Goal: Transaction & Acquisition: Subscribe to service/newsletter

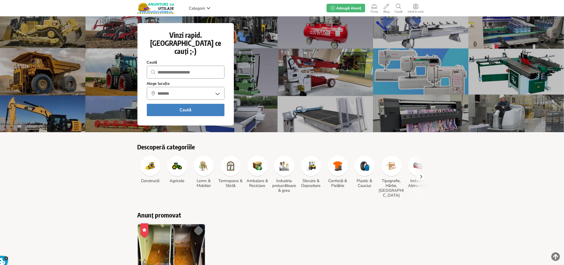
click at [152, 162] on img at bounding box center [151, 166] width 10 height 10
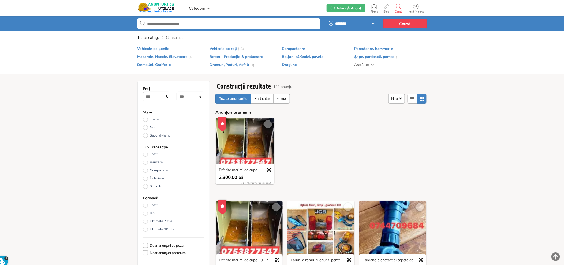
click at [228, 50] on span "Vehicole pe roți" at bounding box center [223, 48] width 27 height 5
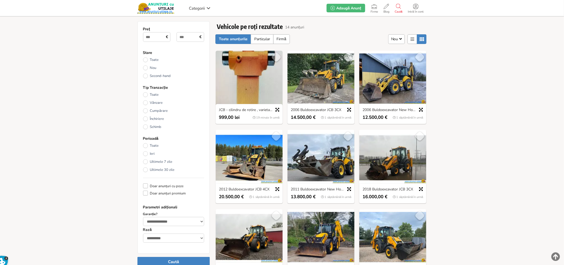
scroll to position [61, 0]
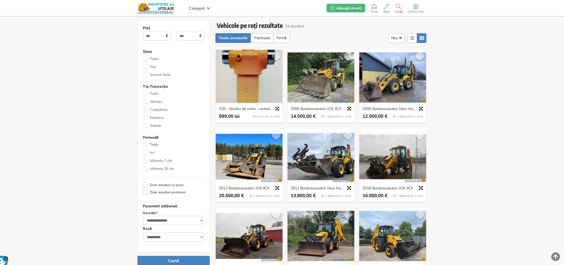
click at [313, 150] on img at bounding box center [321, 157] width 67 height 56
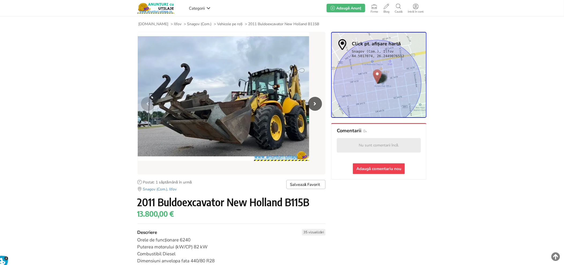
click at [264, 78] on img "1 / 7" at bounding box center [224, 96] width 172 height 129
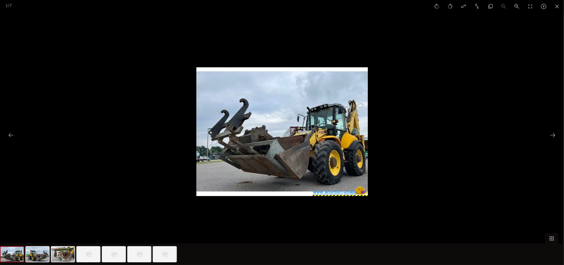
click at [459, 67] on div at bounding box center [282, 132] width 564 height 265
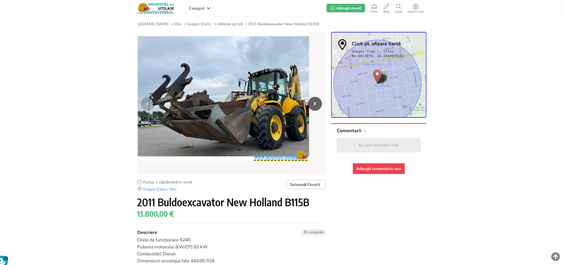
click at [210, 8] on use at bounding box center [208, 8] width 3 height 2
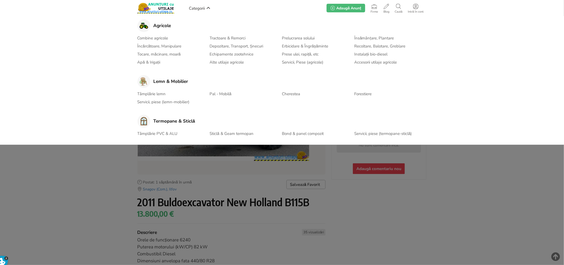
scroll to position [119, 0]
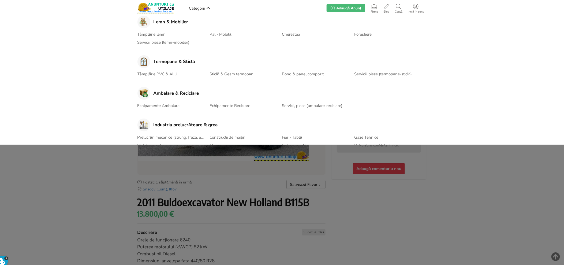
click at [186, 62] on h3 "Termopane & Sticlă" at bounding box center [175, 61] width 42 height 5
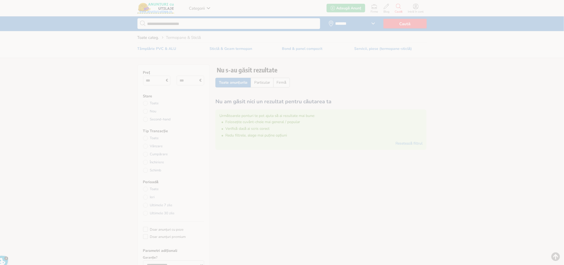
click at [233, 50] on span "Sticlă & Geam termopan" at bounding box center [231, 48] width 43 height 5
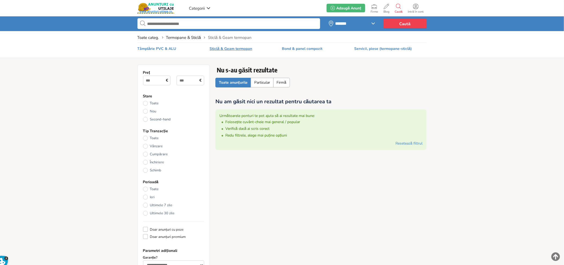
click at [289, 47] on span "Bond & panel compozit" at bounding box center [302, 48] width 40 height 5
click at [156, 47] on span "Tâmplărie PVC & ALU" at bounding box center [157, 48] width 39 height 5
click at [184, 38] on span "Termopane & Sticlă" at bounding box center [183, 37] width 35 height 5
click at [145, 35] on link "Toate categ." at bounding box center [149, 37] width 22 height 5
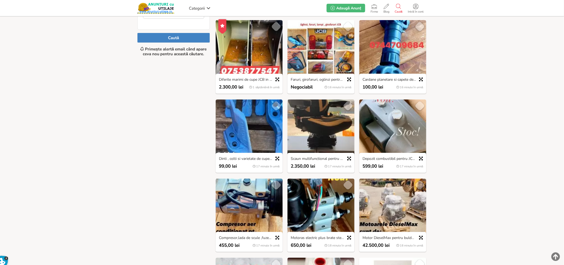
scroll to position [247, 0]
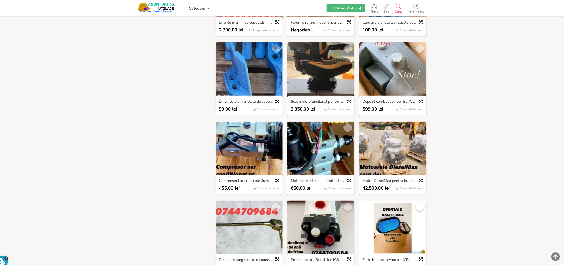
click at [246, 147] on img at bounding box center [249, 149] width 67 height 56
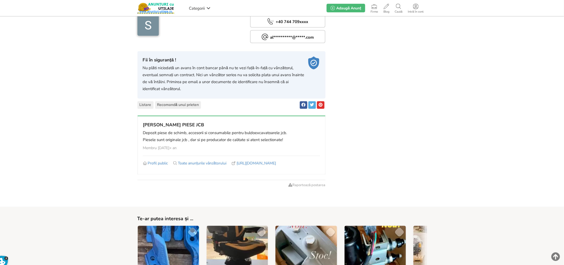
scroll to position [417, 0]
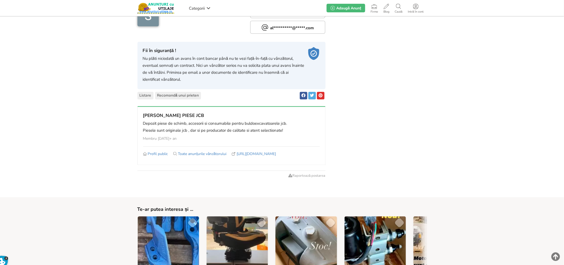
click at [196, 153] on span "Toate anunțurile vânzătorului" at bounding box center [202, 153] width 49 height 5
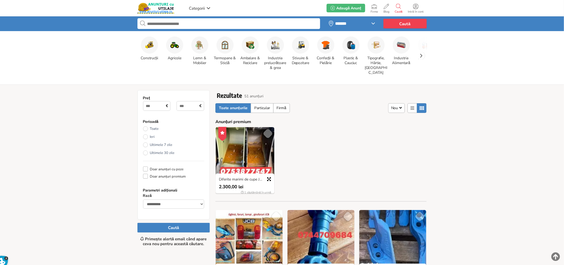
click at [175, 44] on img at bounding box center [175, 45] width 9 height 9
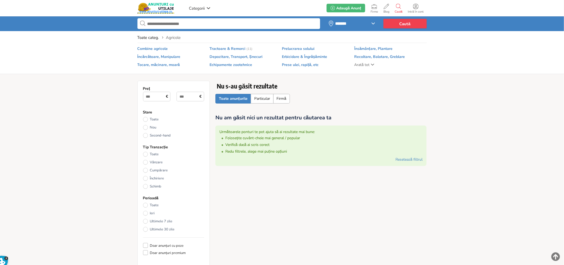
click at [228, 65] on span "Echipamente zootehnice" at bounding box center [231, 64] width 43 height 5
click at [416, 160] on link "Resetează filtrul" at bounding box center [409, 159] width 27 height 5
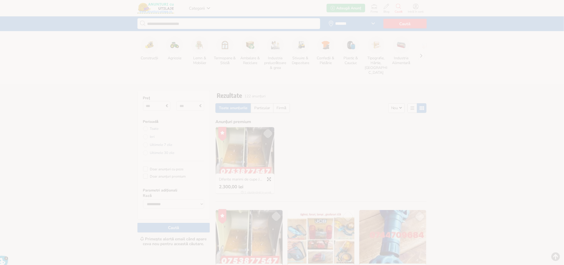
click at [179, 44] on img at bounding box center [175, 45] width 9 height 9
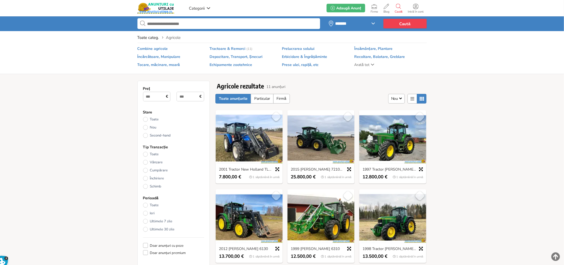
click at [324, 135] on img at bounding box center [321, 138] width 67 height 56
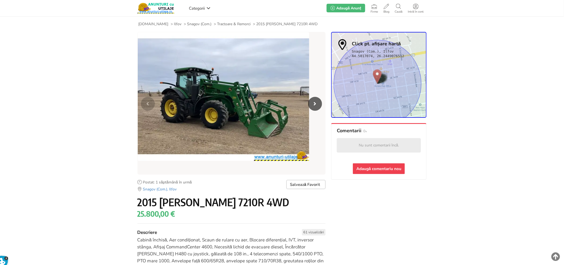
click at [349, 7] on span "Adaugă Anunț" at bounding box center [349, 8] width 25 height 5
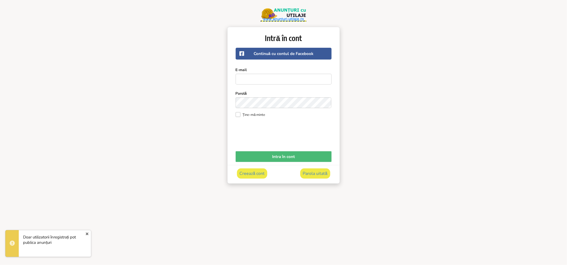
click at [305, 51] on span "Continuă cu contul de Facebook" at bounding box center [284, 53] width 60 height 5
click at [152, 126] on div "Intră în cont Continuă cu contul de Facebook E-mail Parolă Ține-mă minte Intra …" at bounding box center [283, 113] width 567 height 184
